Goal: Participate in discussion: Engage in conversation with other users on a specific topic

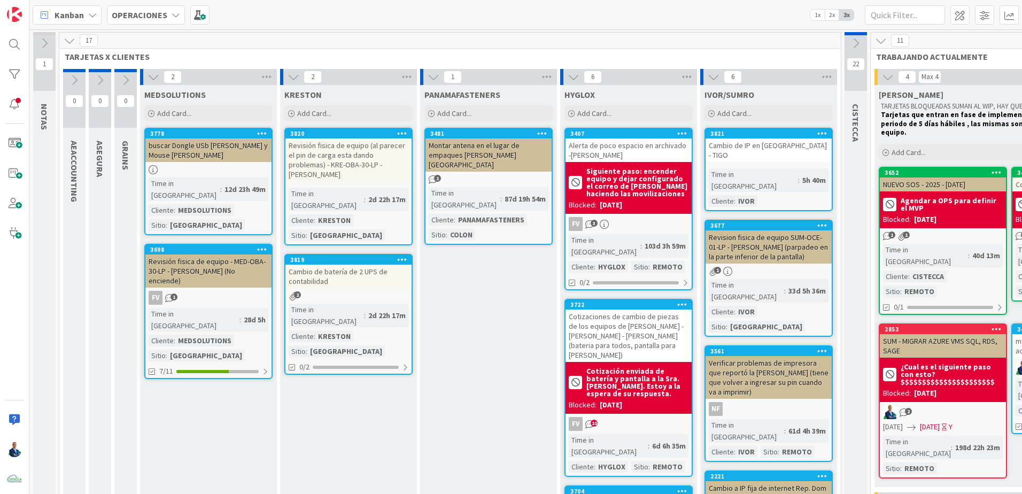
click at [161, 17] on b "OPERACIONES" at bounding box center [140, 15] width 56 height 11
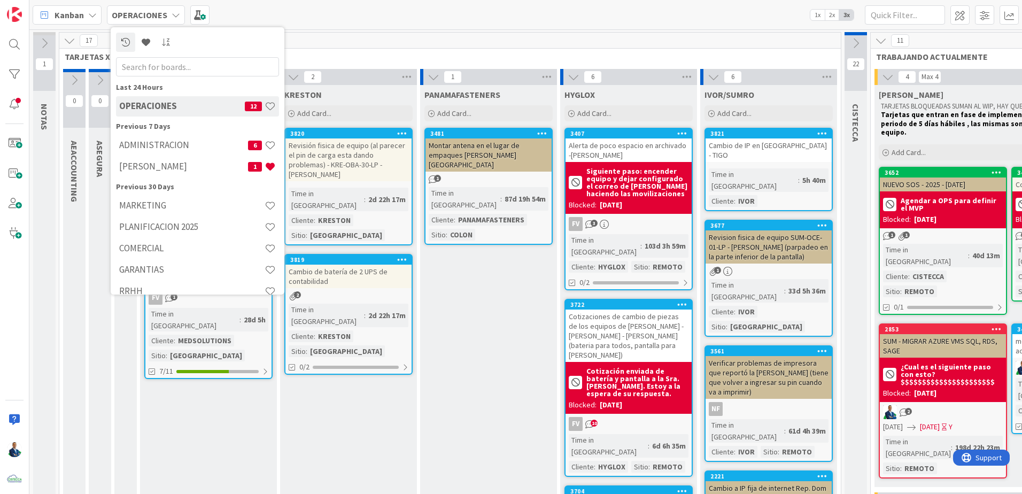
click at [169, 142] on h4 "ADMINISTRACION" at bounding box center [183, 145] width 129 height 11
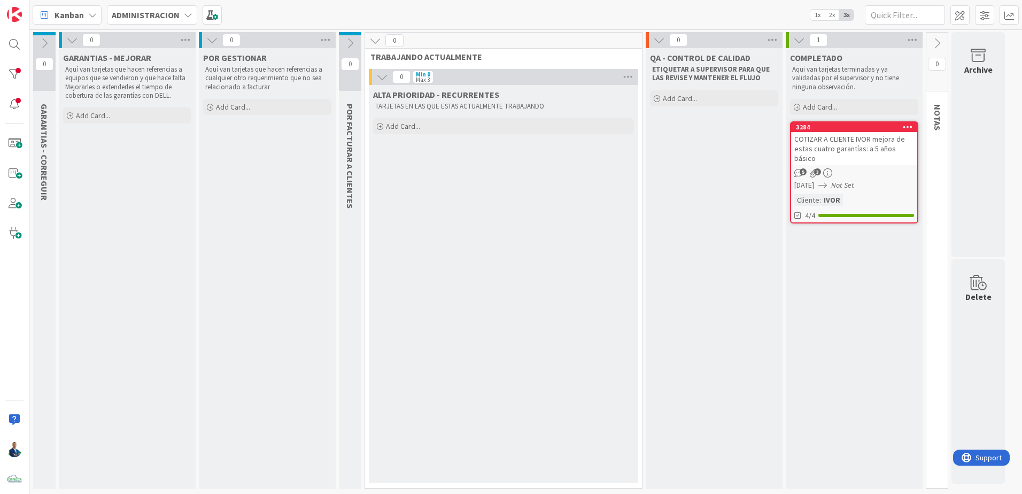
click at [68, 43] on icon at bounding box center [72, 40] width 12 height 12
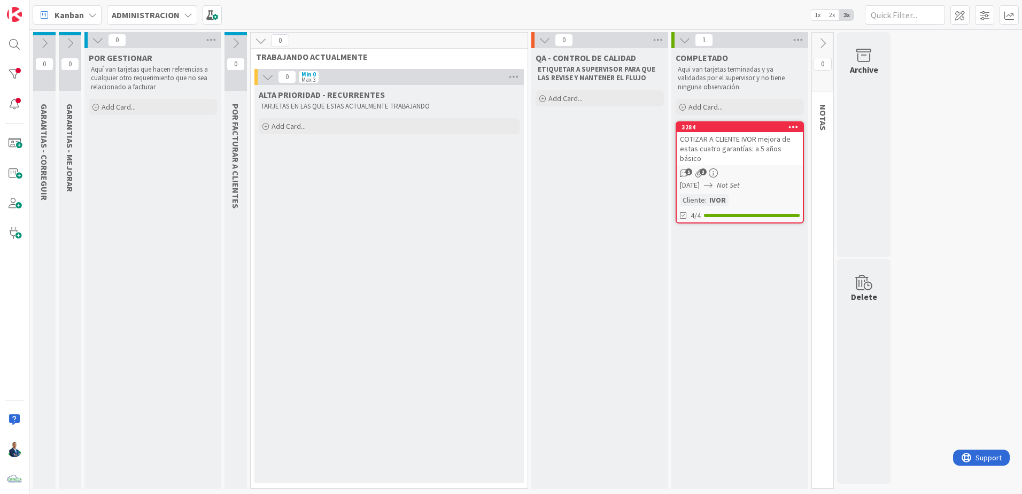
click at [101, 41] on icon at bounding box center [98, 40] width 12 height 12
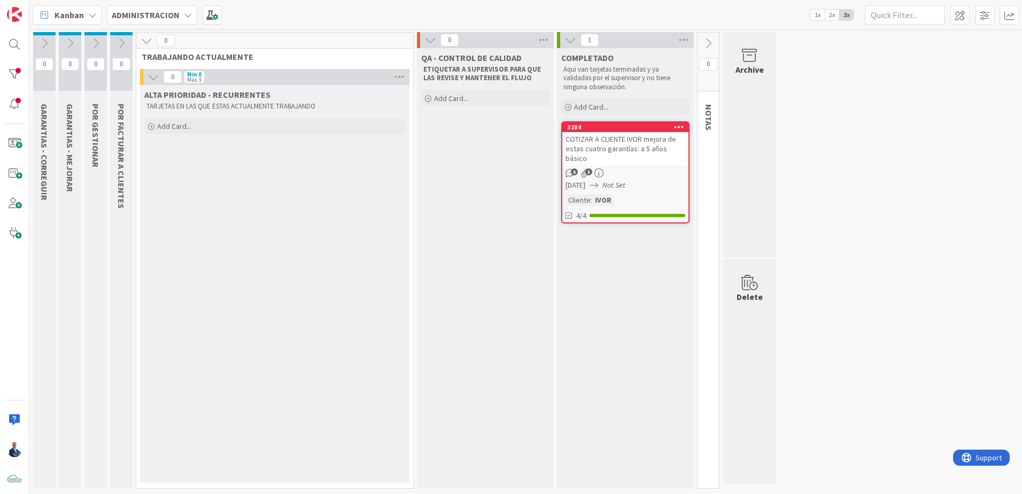
click at [9, 75] on div at bounding box center [14, 74] width 21 height 21
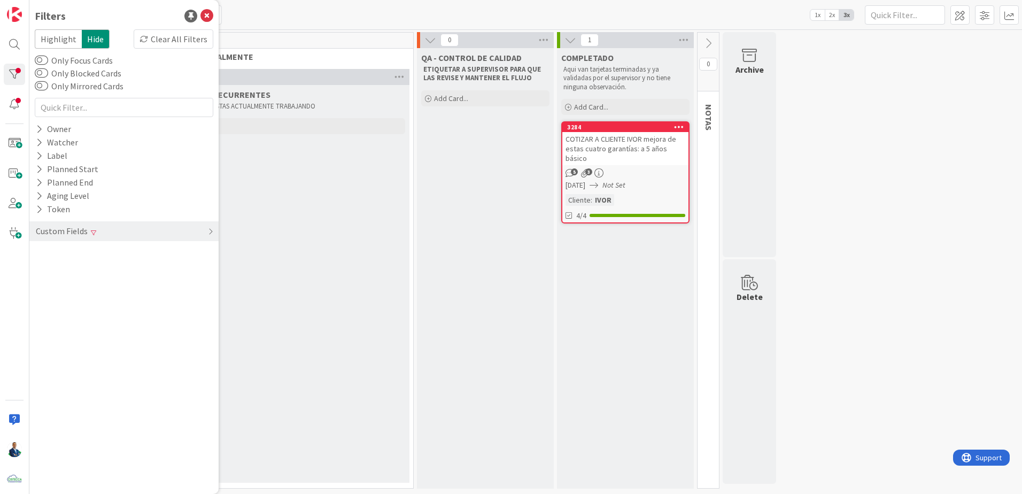
click at [176, 44] on div "Clear All Filters" at bounding box center [174, 38] width 80 height 19
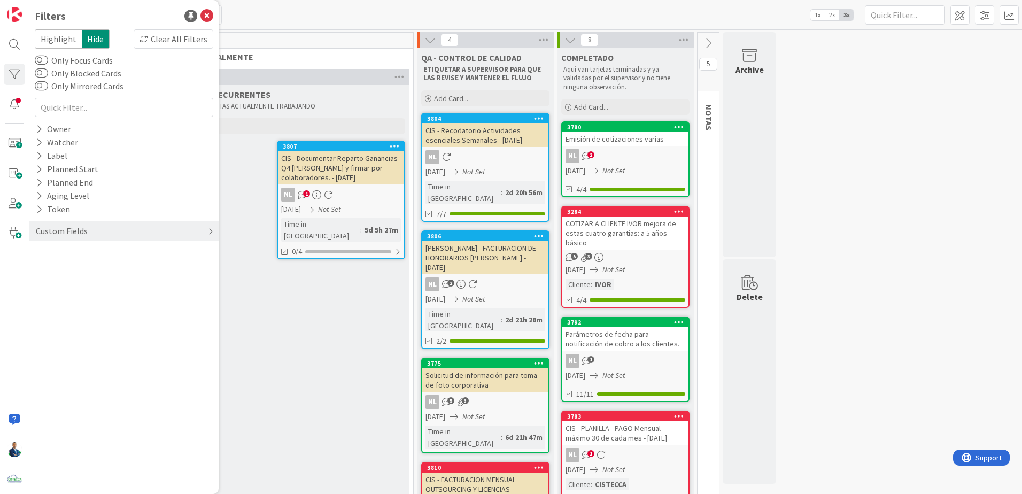
click at [837, 105] on div "0 GARANTIAS - CORREGUIR Aquí van tarjetas que hacen referencias a equipos que s…" at bounding box center [526, 461] width 989 height 859
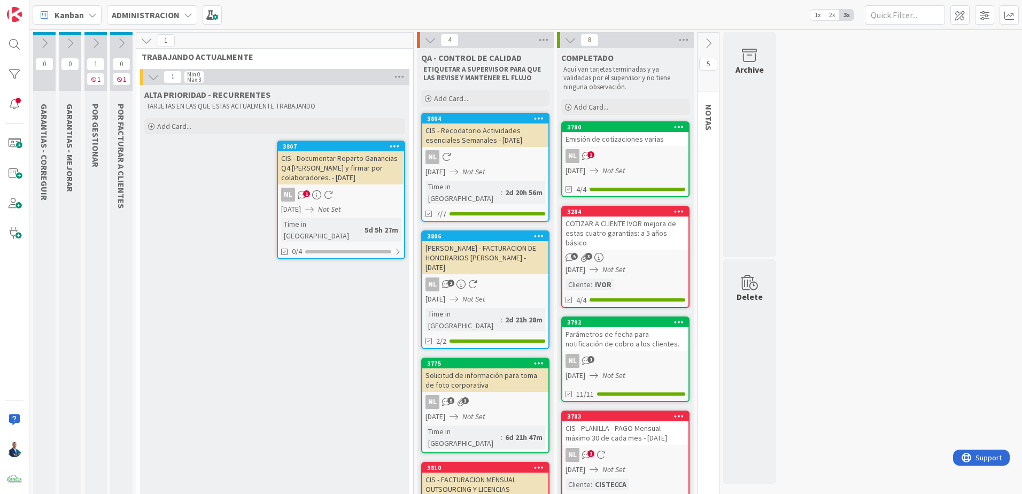
click at [96, 37] on icon at bounding box center [96, 43] width 12 height 12
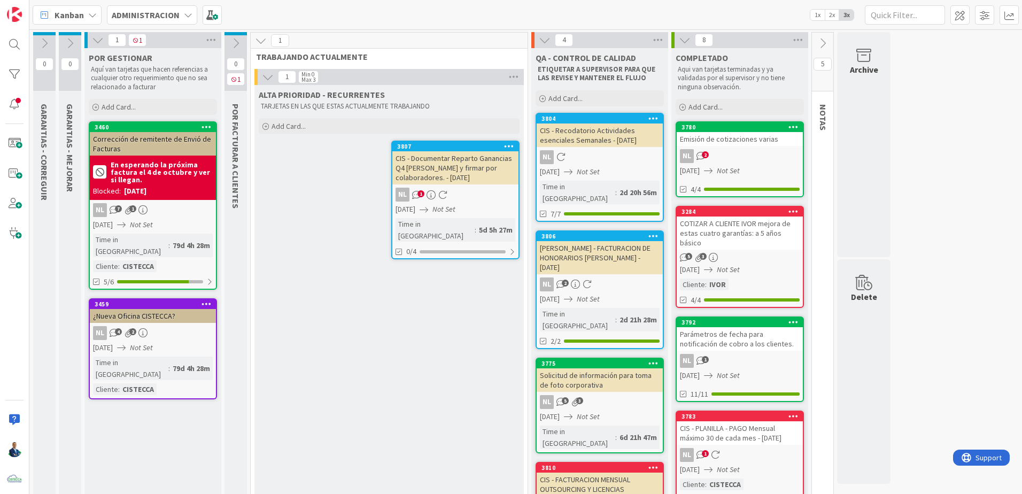
click at [93, 40] on div "1 1" at bounding box center [152, 40] width 137 height 16
click at [99, 40] on icon at bounding box center [98, 40] width 12 height 12
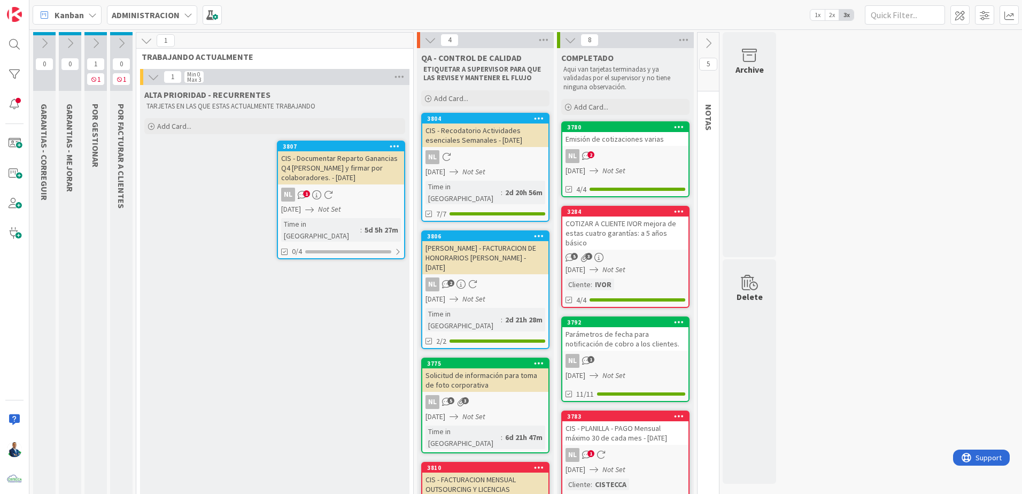
click at [688, 39] on icon at bounding box center [684, 40] width 14 height 16
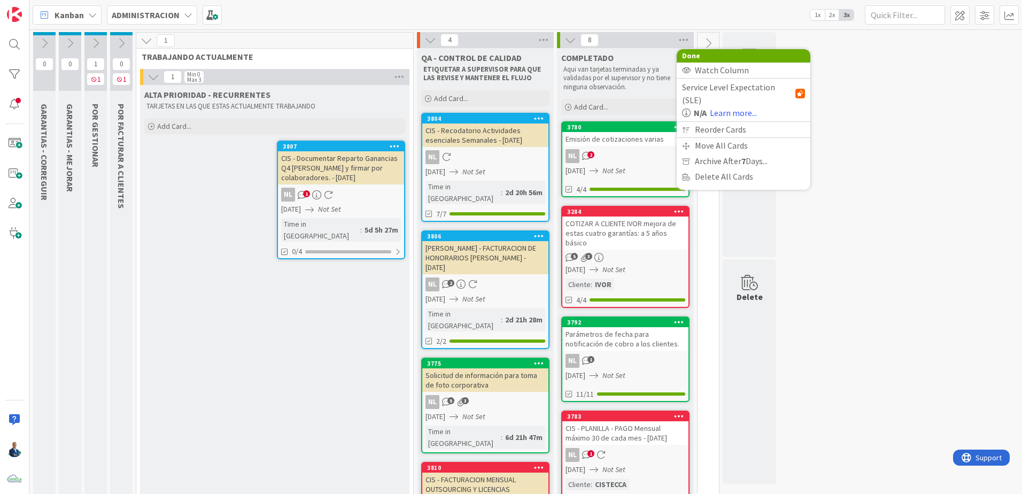
click at [712, 153] on span "Archive After 7 Days..." at bounding box center [731, 161] width 73 height 16
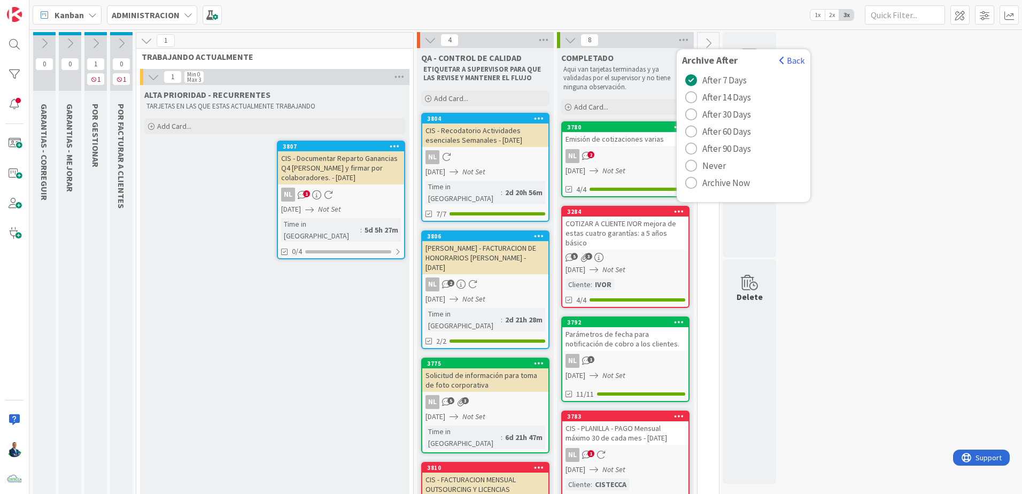
click at [716, 189] on span "Archive Now" at bounding box center [727, 183] width 48 height 16
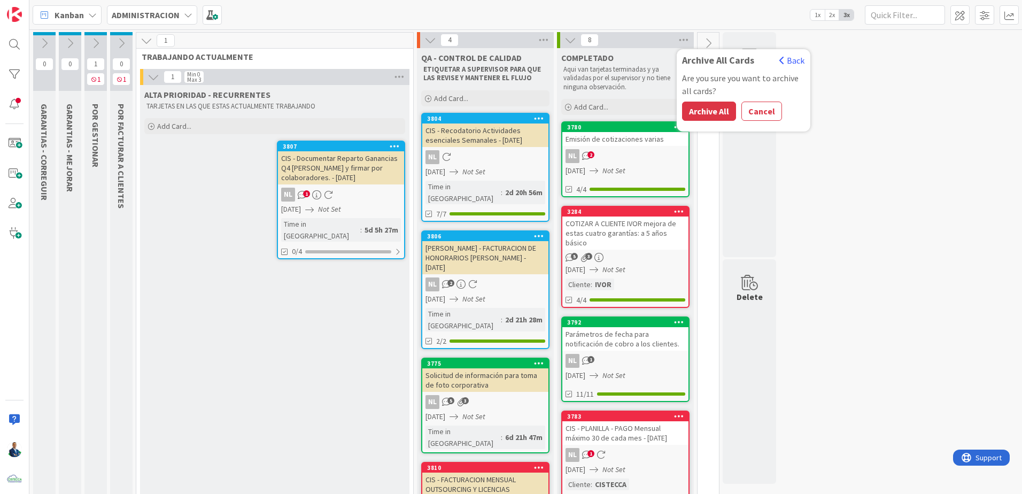
click at [703, 116] on button "Archive All" at bounding box center [709, 111] width 54 height 19
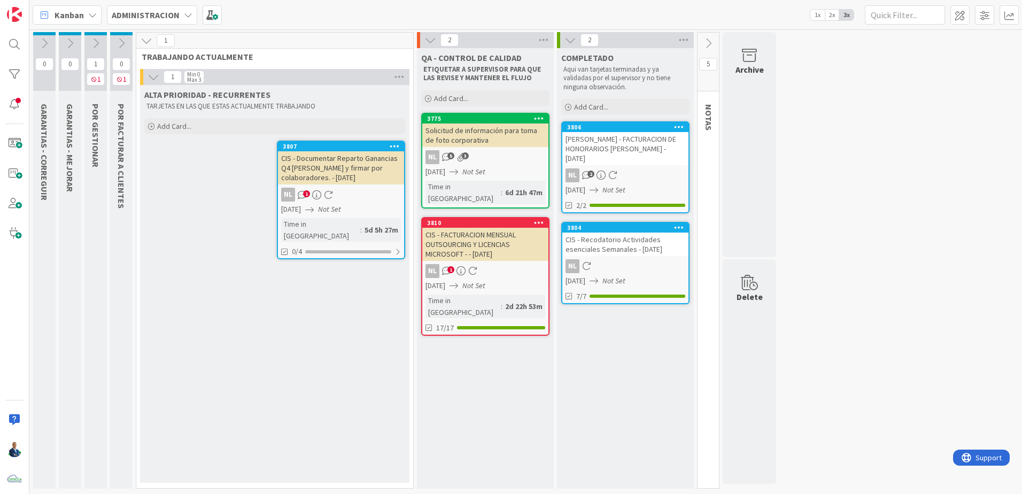
click at [467, 140] on div "Solicitud de información para toma de foto corporativa" at bounding box center [485, 136] width 126 height 24
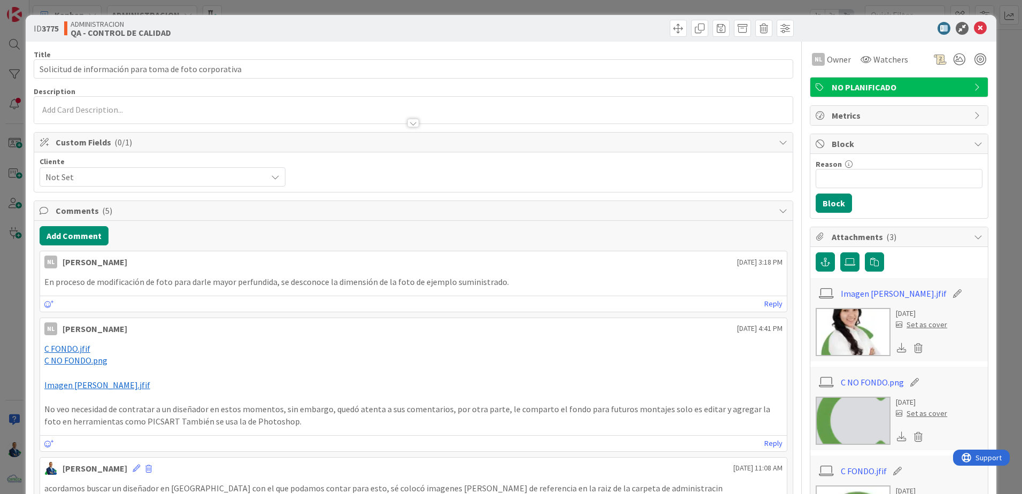
click at [853, 321] on img at bounding box center [853, 332] width 75 height 48
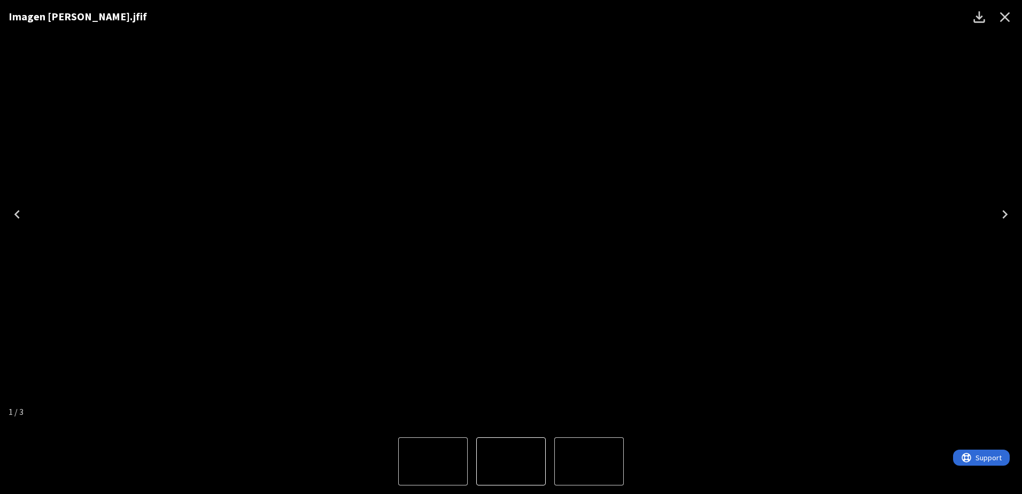
click at [511, 461] on img "1 of 3" at bounding box center [511, 461] width 0 height 0
click at [1007, 15] on icon "Close" at bounding box center [1005, 17] width 10 height 10
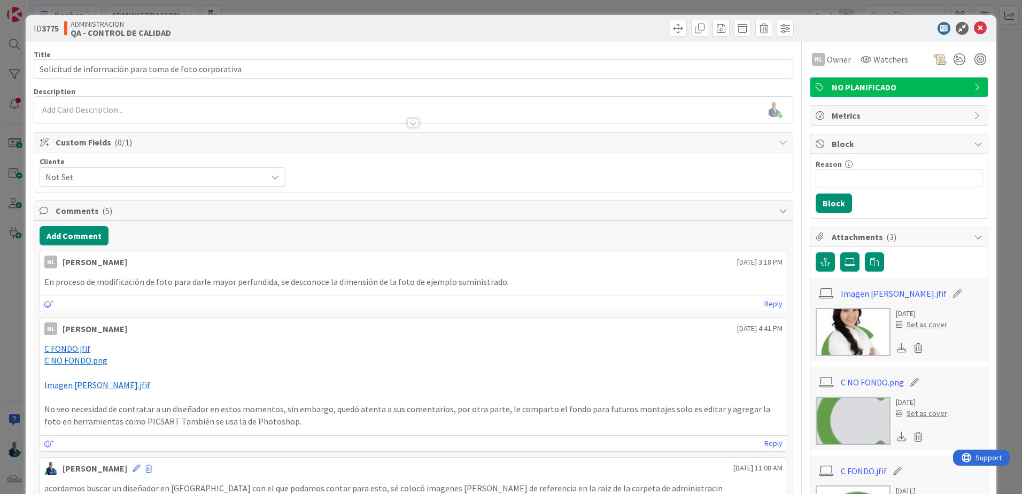
click at [84, 226] on div "Add Comment NL [PERSON_NAME] [DATE] 3:18 PM En proceso de modificación de foto …" at bounding box center [413, 440] width 759 height 438
click at [94, 237] on button "Add Comment" at bounding box center [74, 235] width 69 height 19
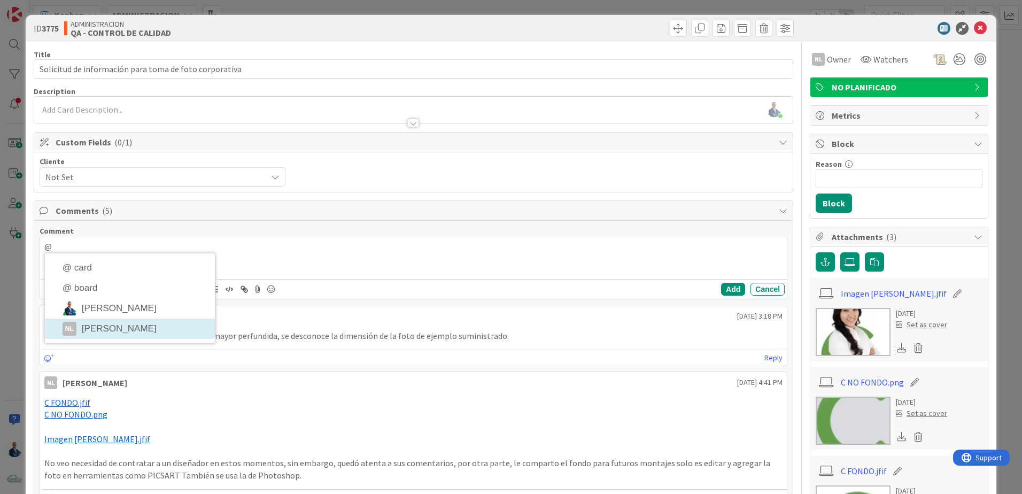
click at [123, 327] on div "Comment @ @ card @ board [PERSON_NAME] NL [PERSON_NAME] Add Cancel NL [PERSON_N…" at bounding box center [413, 467] width 759 height 492
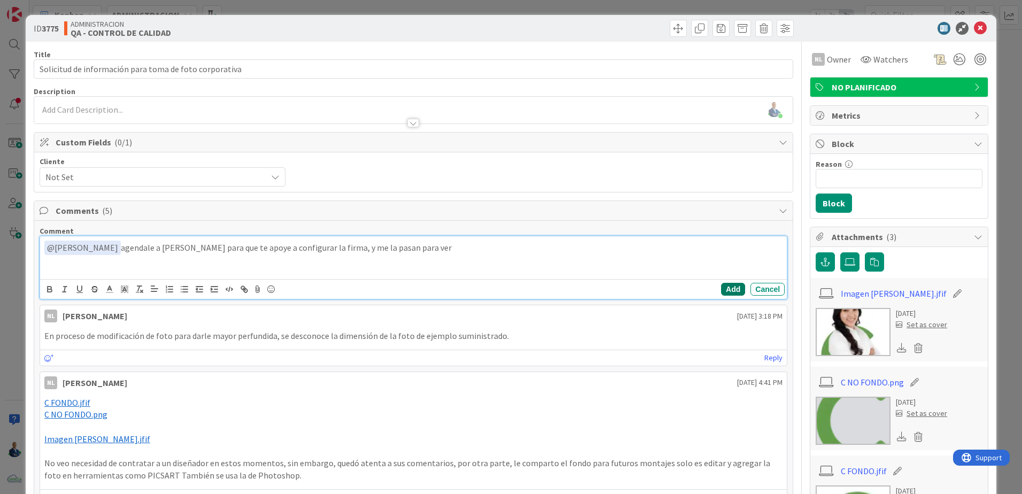
click at [730, 288] on button "Add" at bounding box center [733, 289] width 24 height 13
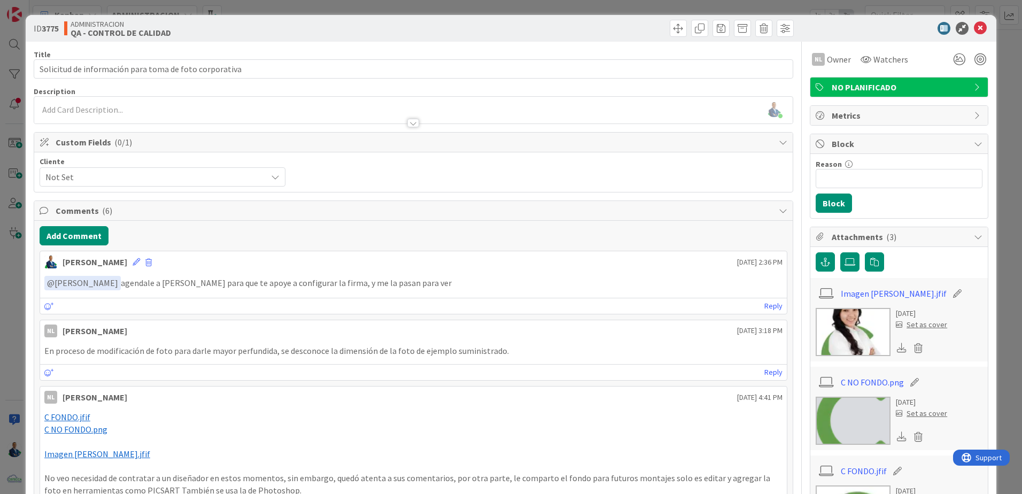
click at [1000, 154] on div "ID 3775 ADMINISTRACION QA - CONTROL DE CALIDAD Title 56 / 128 Solicitud de info…" at bounding box center [511, 247] width 1022 height 494
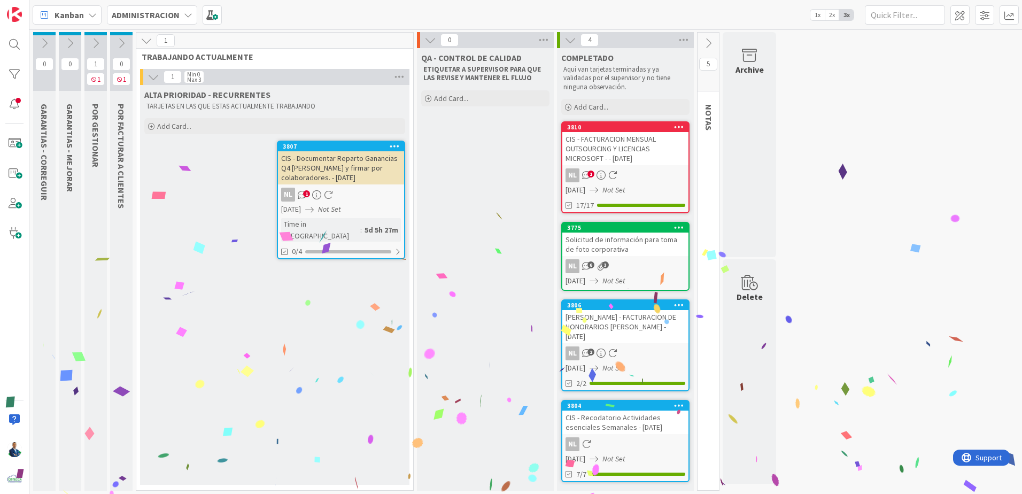
click at [686, 39] on icon at bounding box center [684, 40] width 14 height 16
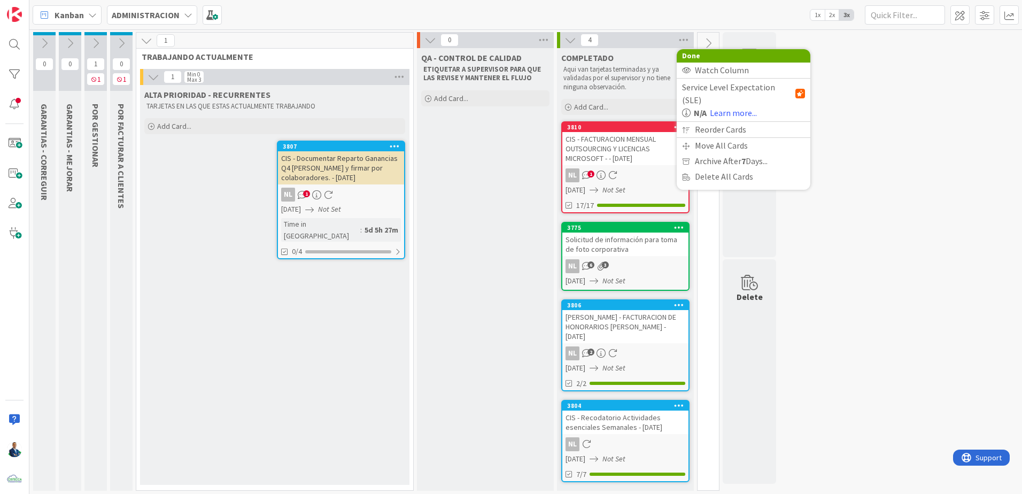
click at [722, 153] on span "Archive After 7 Days..." at bounding box center [731, 161] width 73 height 16
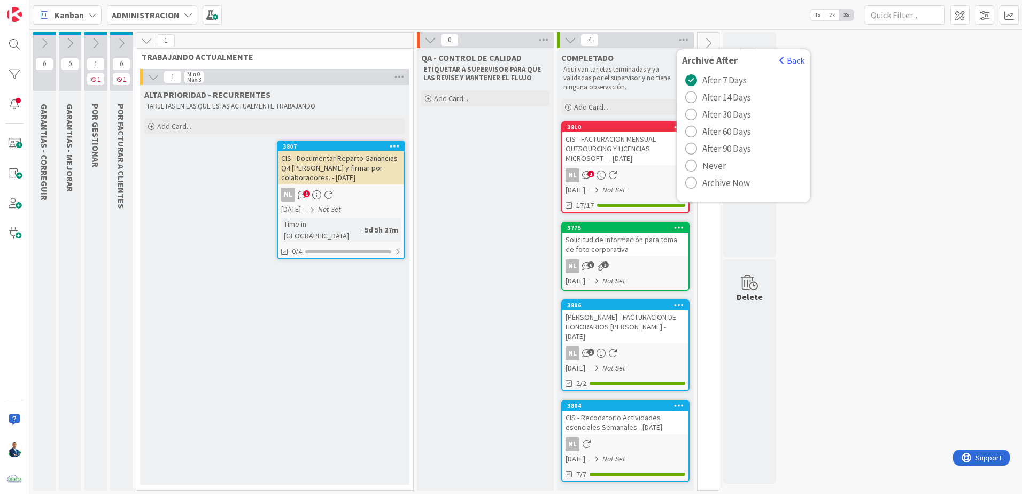
click at [726, 181] on span "Archive Now" at bounding box center [727, 183] width 48 height 16
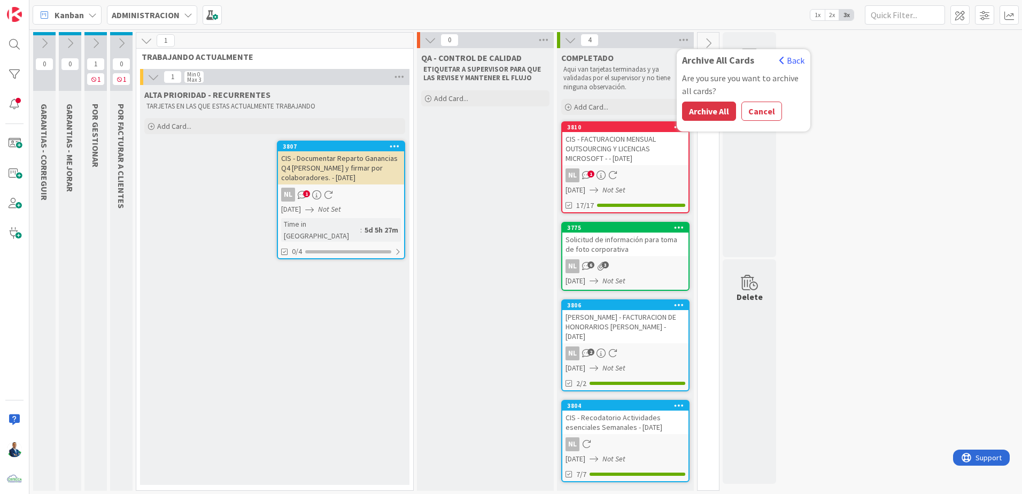
click at [713, 109] on button "Archive All" at bounding box center [709, 111] width 54 height 19
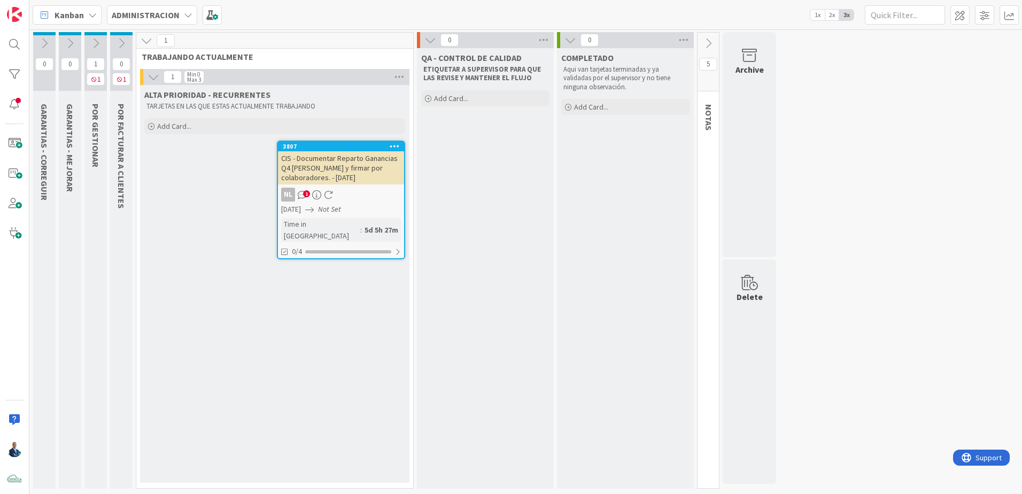
click at [121, 44] on icon at bounding box center [122, 43] width 12 height 12
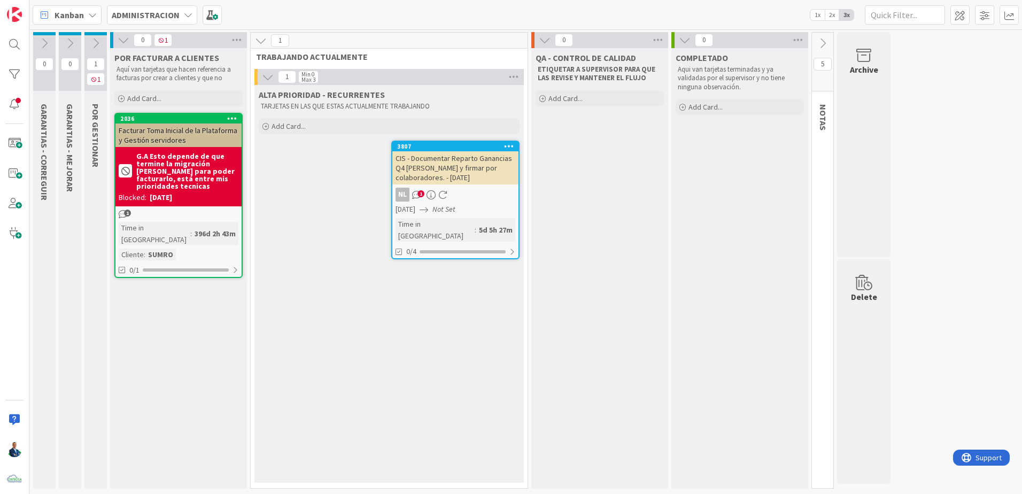
click at [93, 44] on icon at bounding box center [96, 43] width 12 height 12
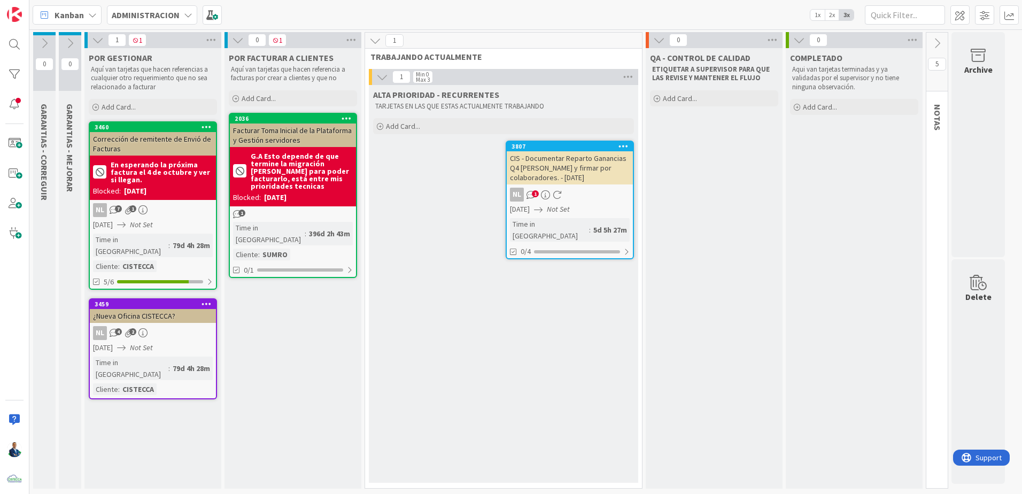
click at [156, 152] on div "Corrección de remitente de Envió de Facturas" at bounding box center [153, 144] width 126 height 24
